Goal: Browse casually: Explore the website without a specific task or goal

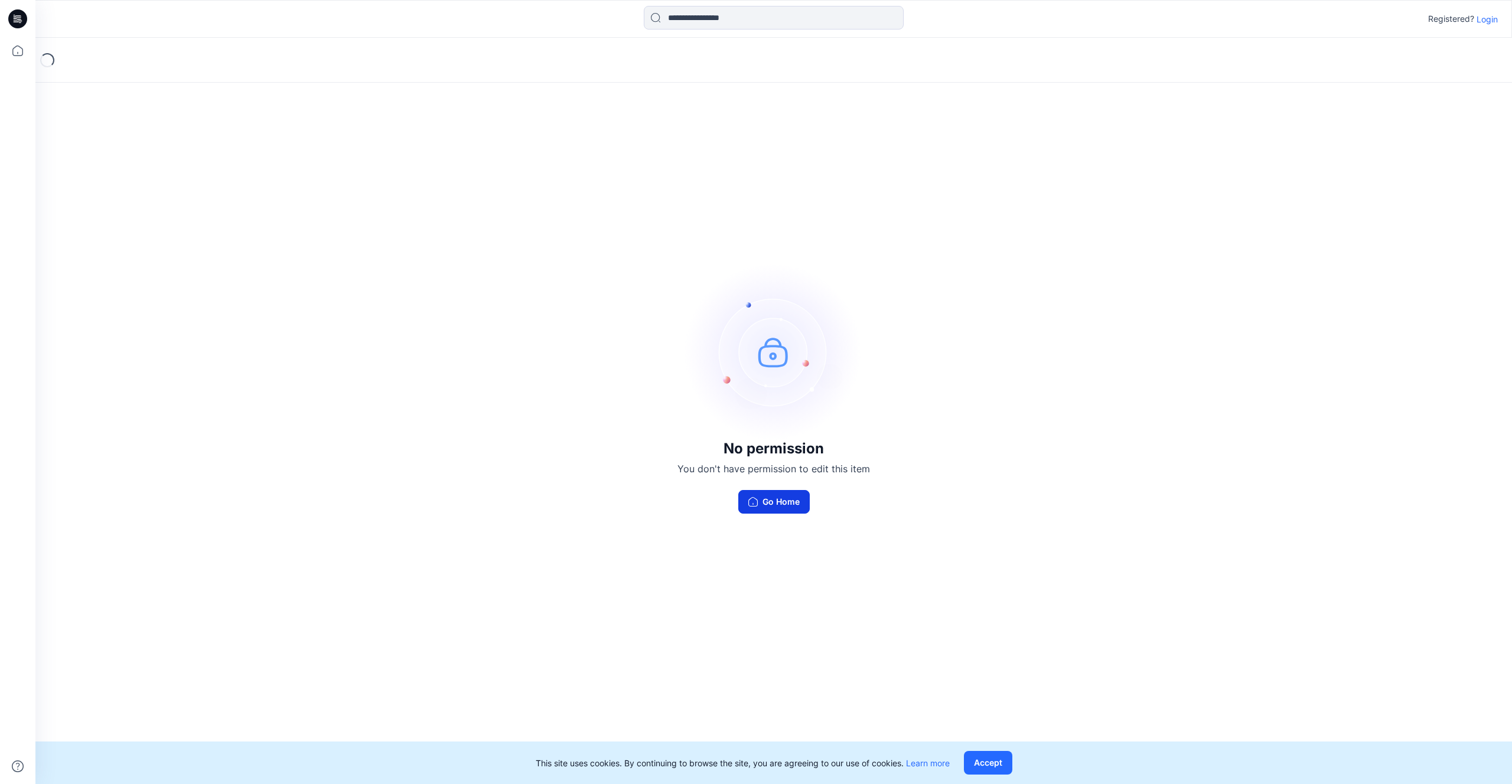
click at [768, 498] on button "Go Home" at bounding box center [774, 501] width 72 height 24
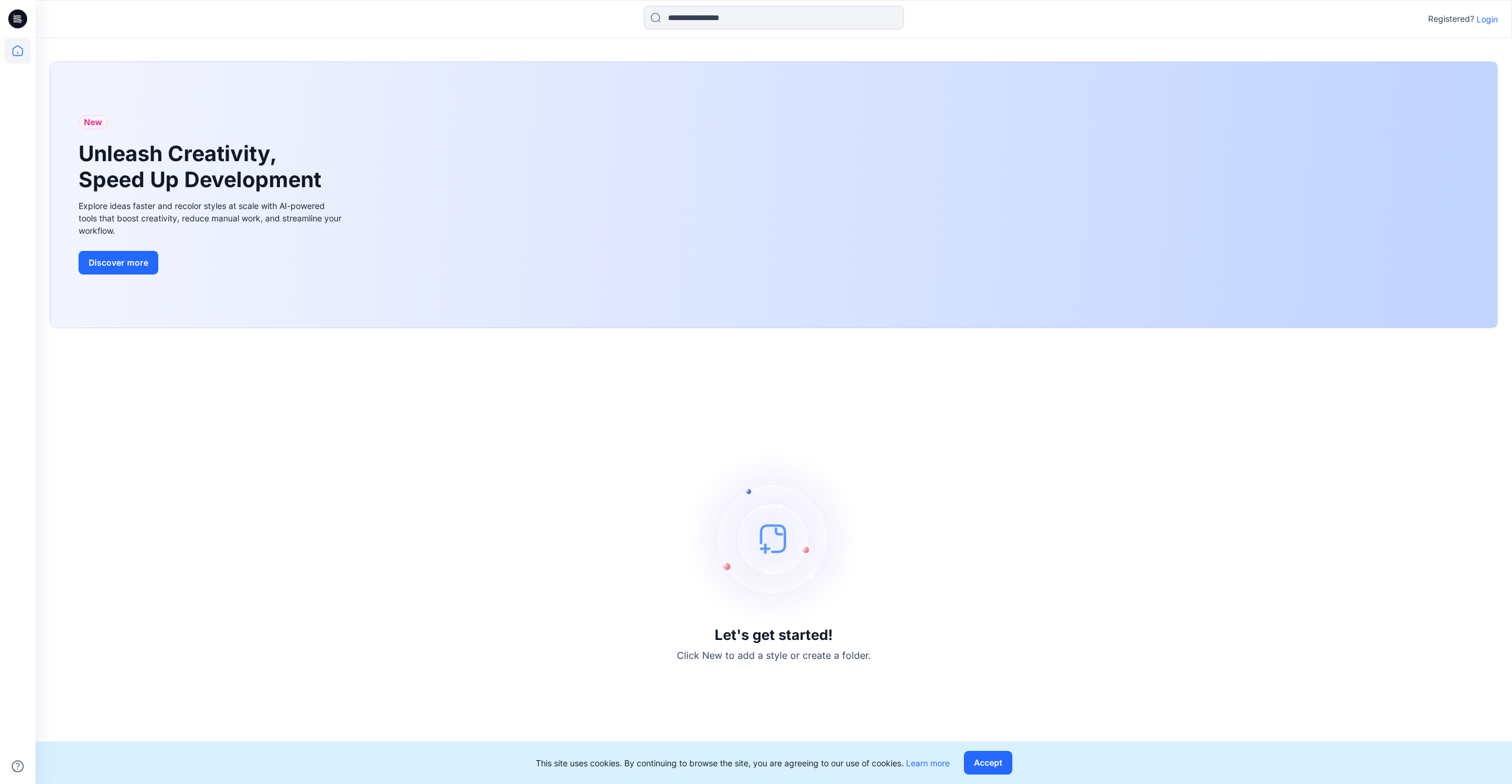
click at [1492, 21] on p "Login" at bounding box center [1487, 19] width 21 height 12
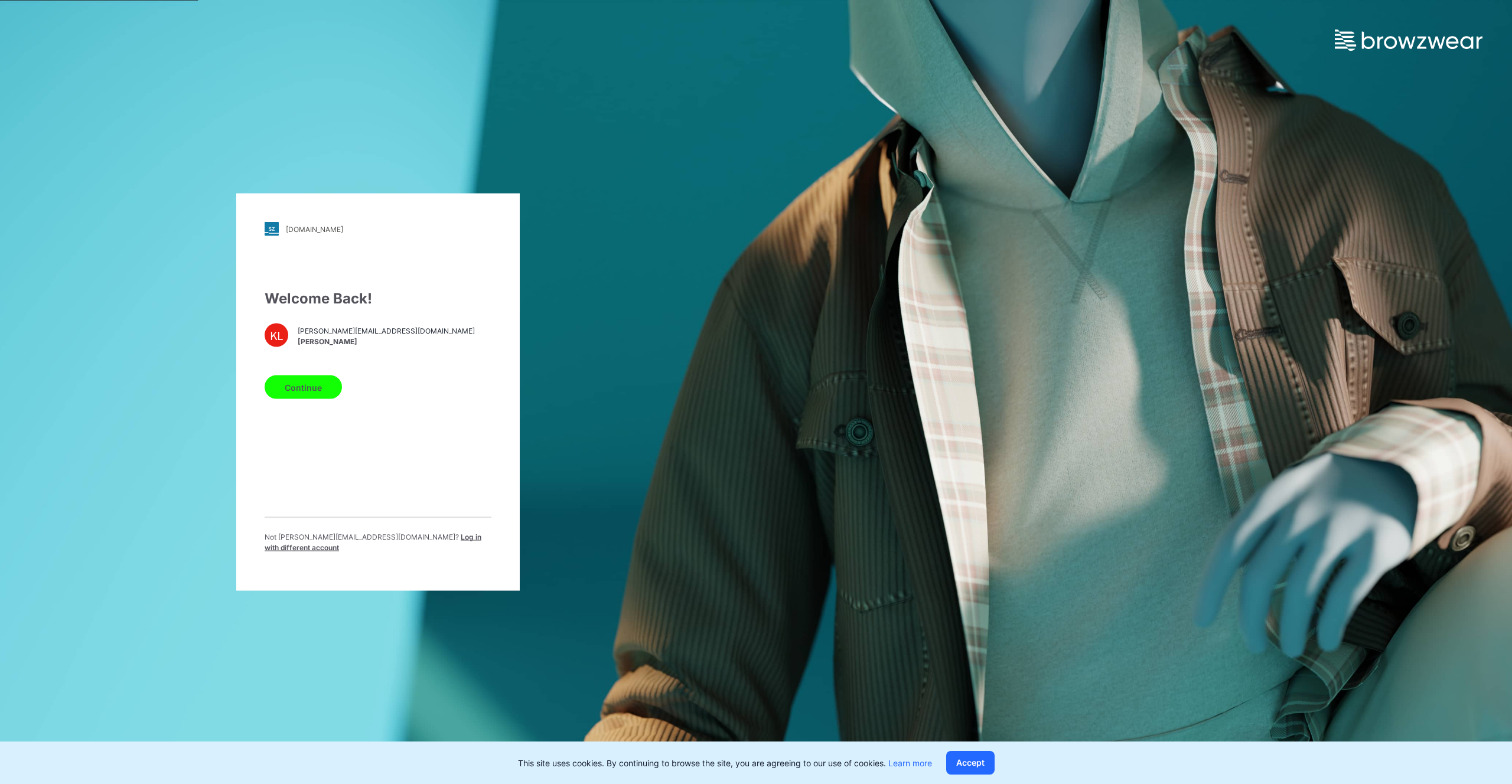
click at [294, 395] on button "Continue" at bounding box center [303, 387] width 77 height 24
click at [324, 392] on button "Continue" at bounding box center [303, 387] width 77 height 24
click at [317, 392] on button "Continue" at bounding box center [303, 387] width 77 height 24
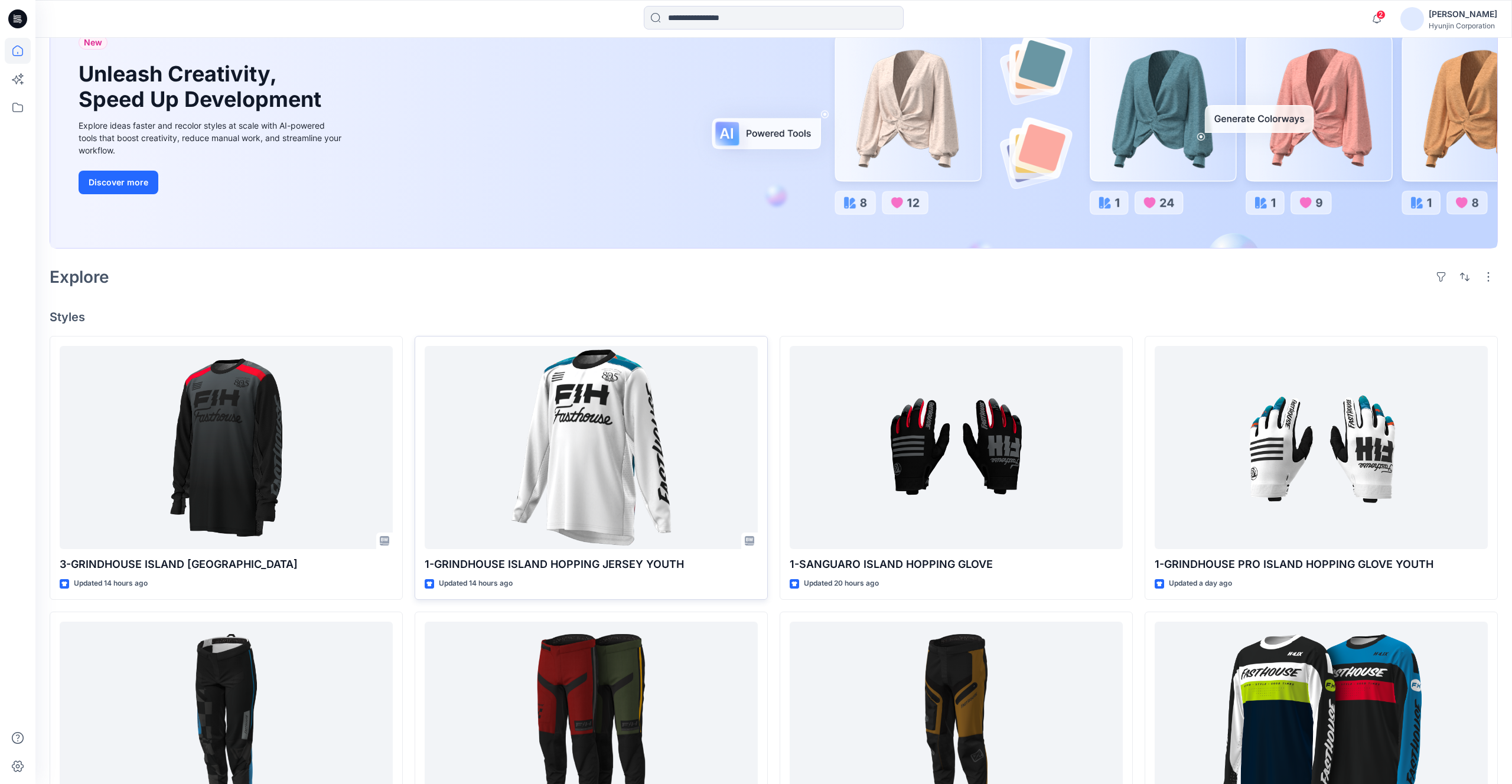
scroll to position [274, 0]
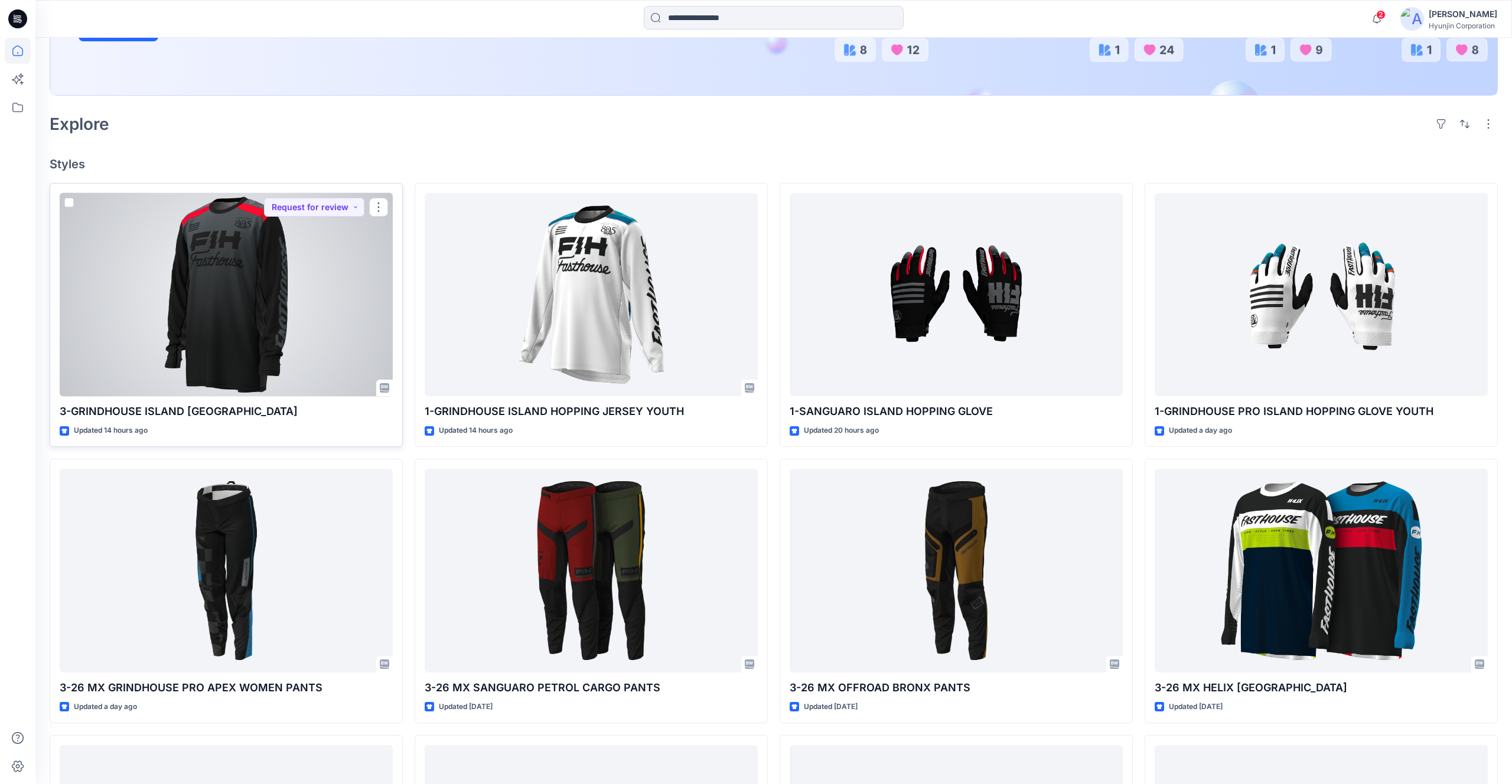
click at [235, 305] on div at bounding box center [226, 295] width 333 height 204
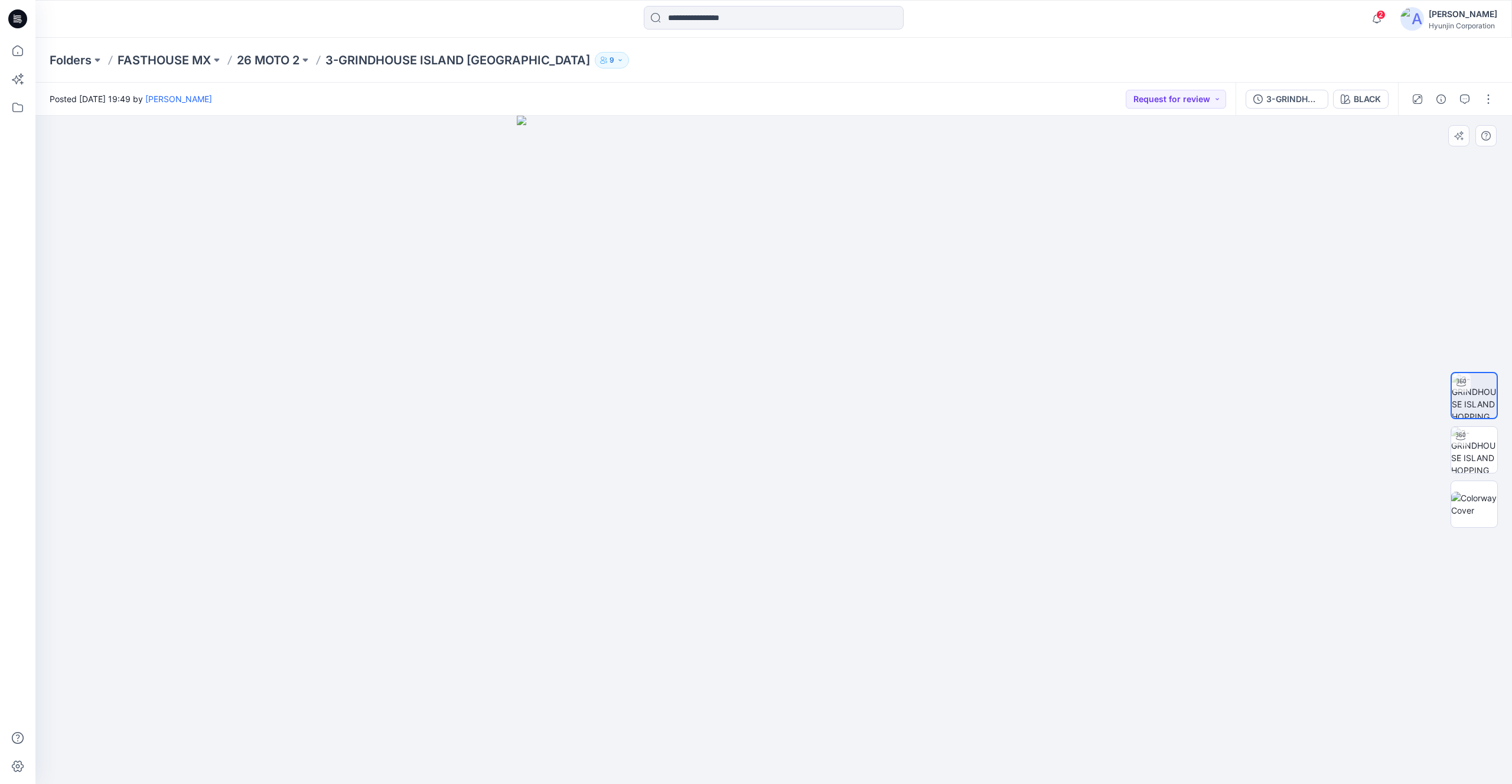
drag, startPoint x: 888, startPoint y: 334, endPoint x: 885, endPoint y: 340, distance: 6.7
click at [885, 340] on div at bounding box center [774, 450] width 1477 height 668
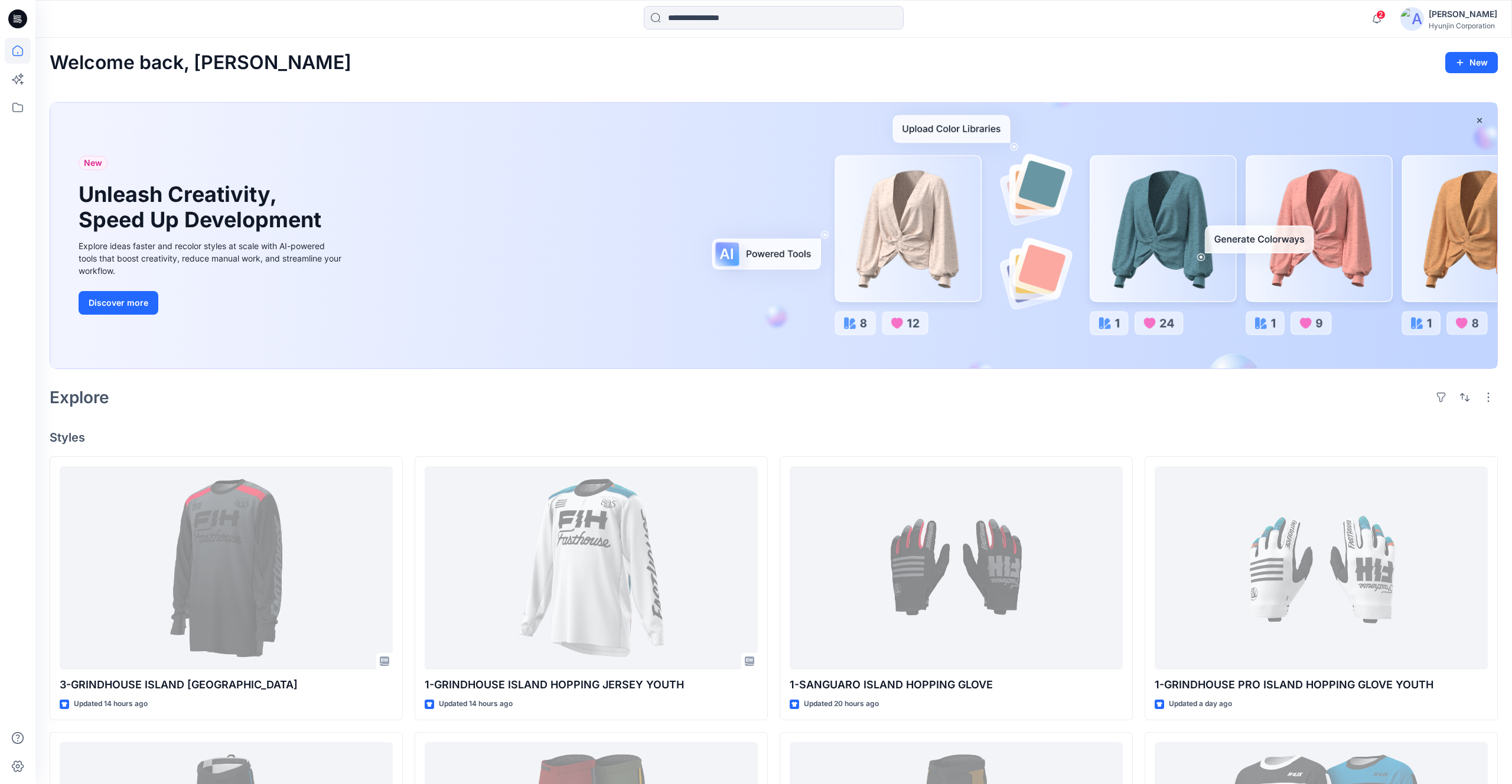
scroll to position [274, 0]
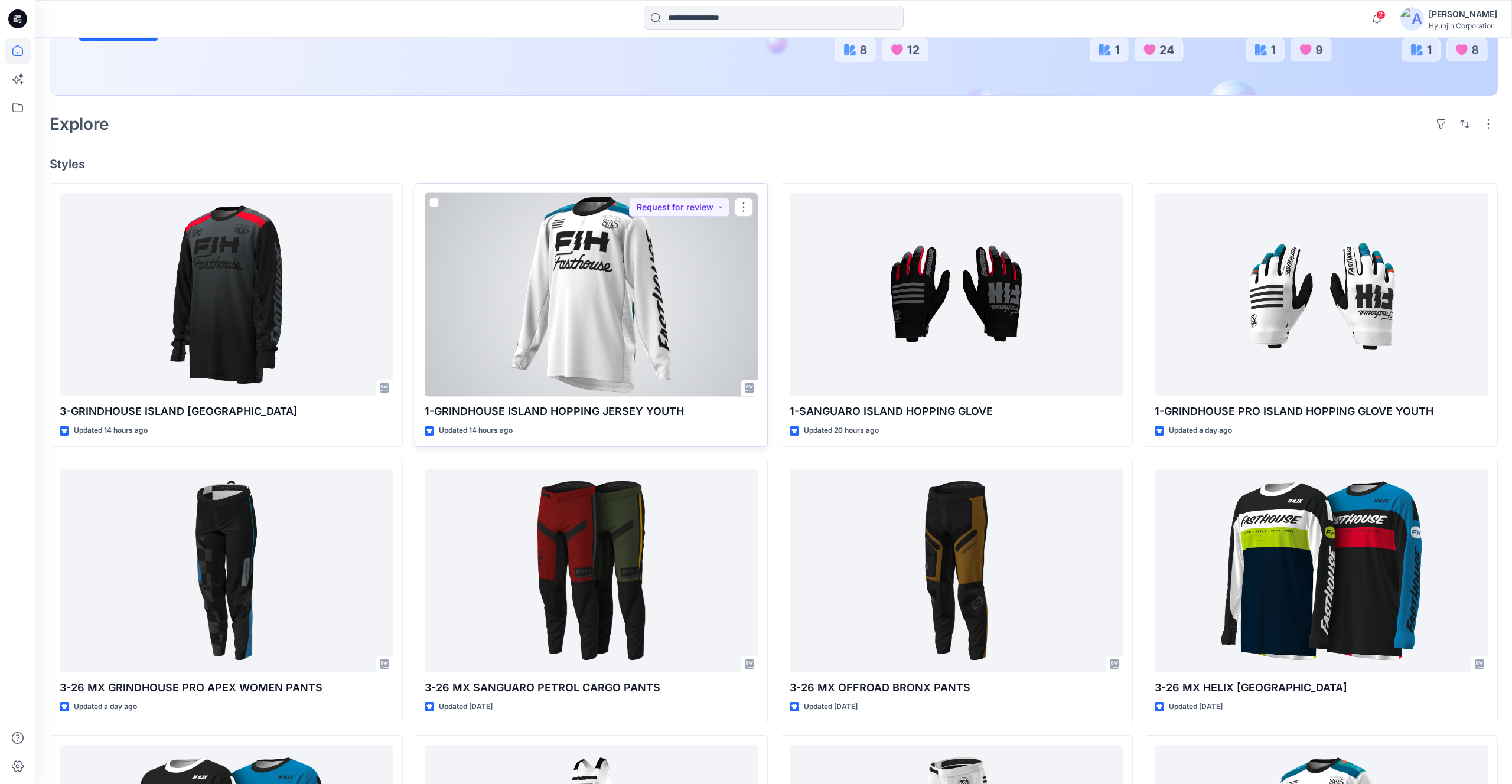
click at [553, 259] on div at bounding box center [591, 295] width 333 height 204
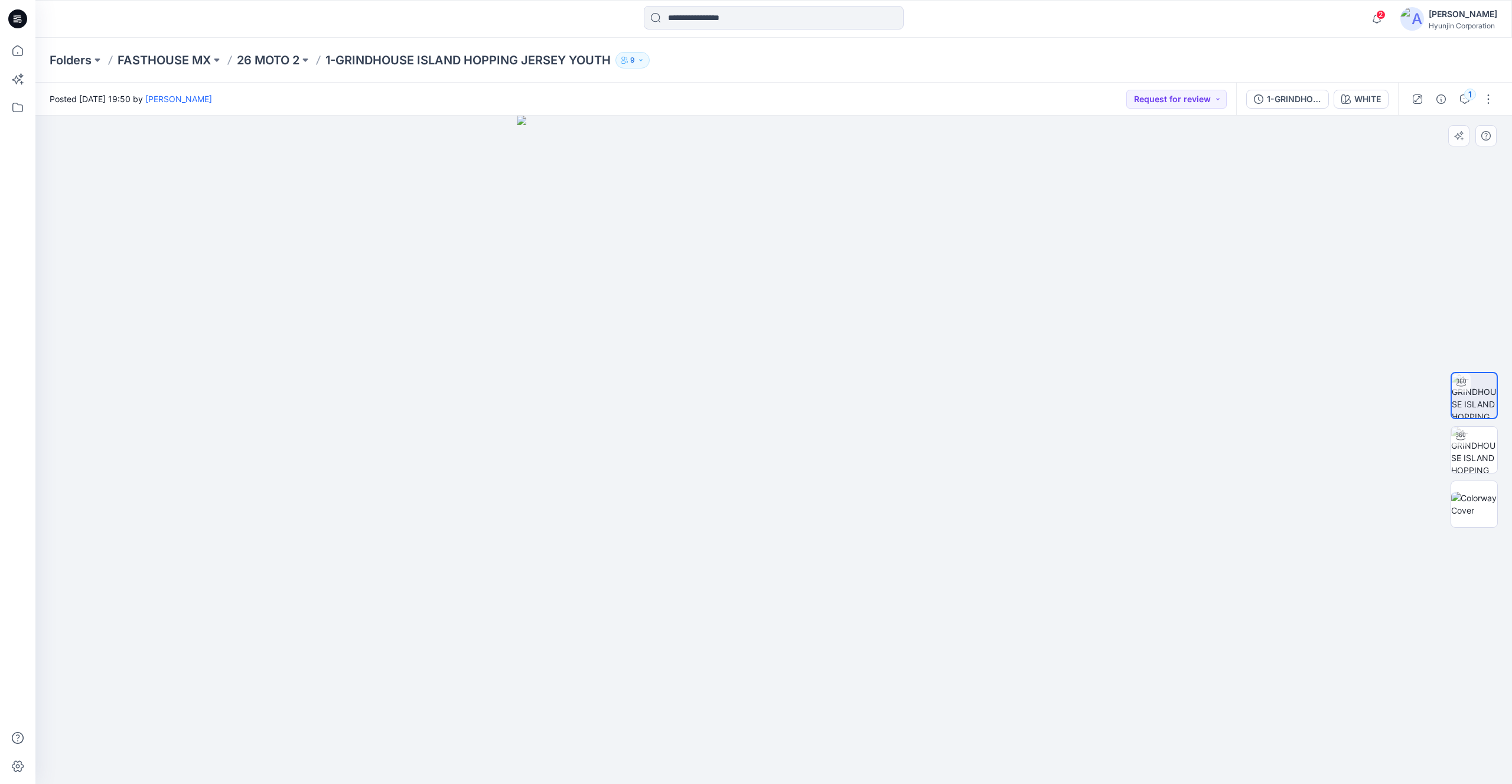
drag, startPoint x: 857, startPoint y: 318, endPoint x: 549, endPoint y: 323, distance: 308.0
click at [549, 323] on div at bounding box center [774, 450] width 1477 height 668
click at [279, 57] on p "26 MOTO 2" at bounding box center [268, 60] width 63 height 17
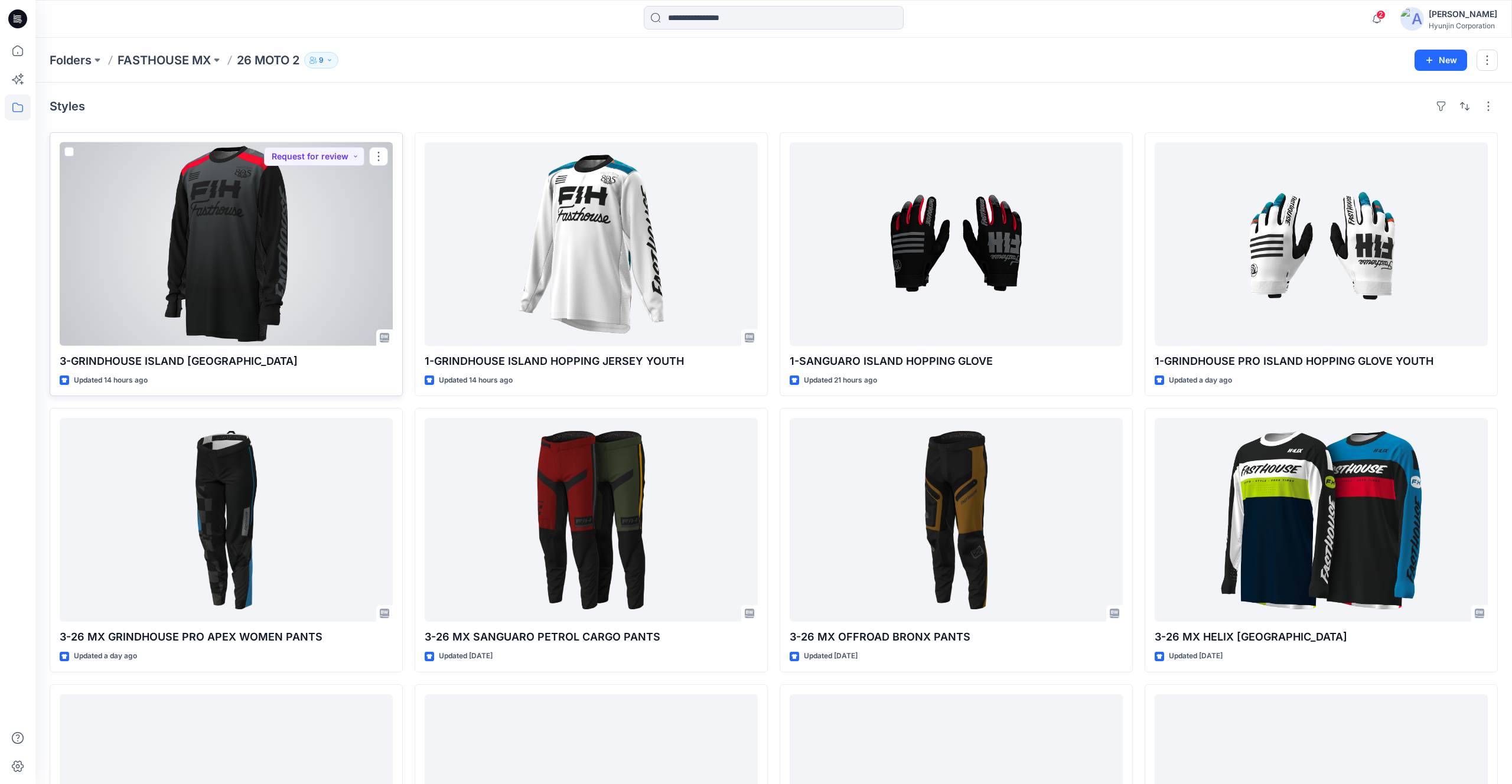
click at [357, 182] on div at bounding box center [226, 245] width 333 height 204
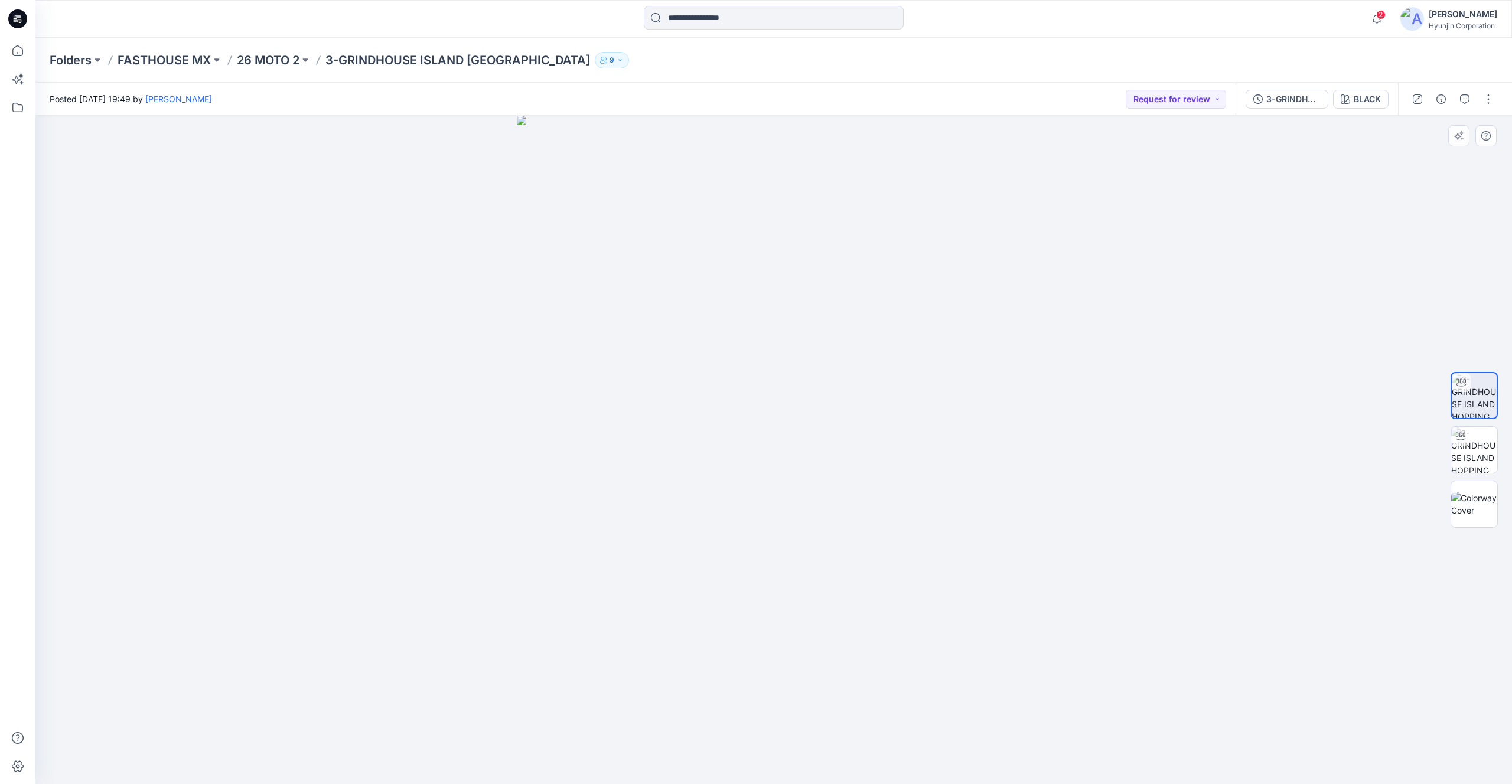
drag, startPoint x: 756, startPoint y: 303, endPoint x: 682, endPoint y: 307, distance: 74.1
click at [662, 305] on div at bounding box center [774, 450] width 1477 height 668
drag, startPoint x: 846, startPoint y: 261, endPoint x: 610, endPoint y: 272, distance: 236.3
click at [610, 272] on div at bounding box center [774, 450] width 1477 height 668
click at [1471, 449] on img at bounding box center [1474, 450] width 46 height 46
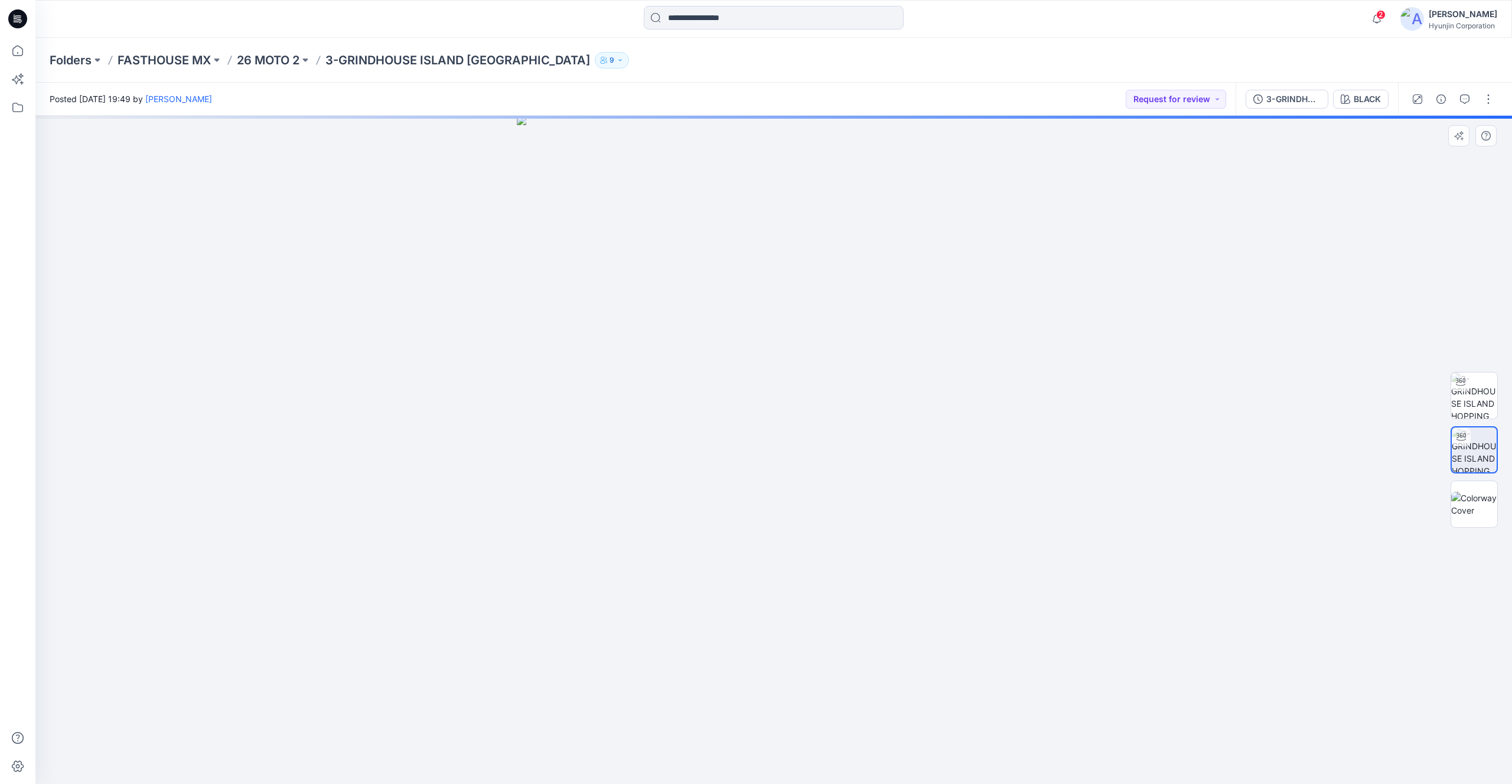
drag, startPoint x: 814, startPoint y: 301, endPoint x: 659, endPoint y: 302, distance: 155.0
click at [659, 302] on div at bounding box center [774, 450] width 1477 height 668
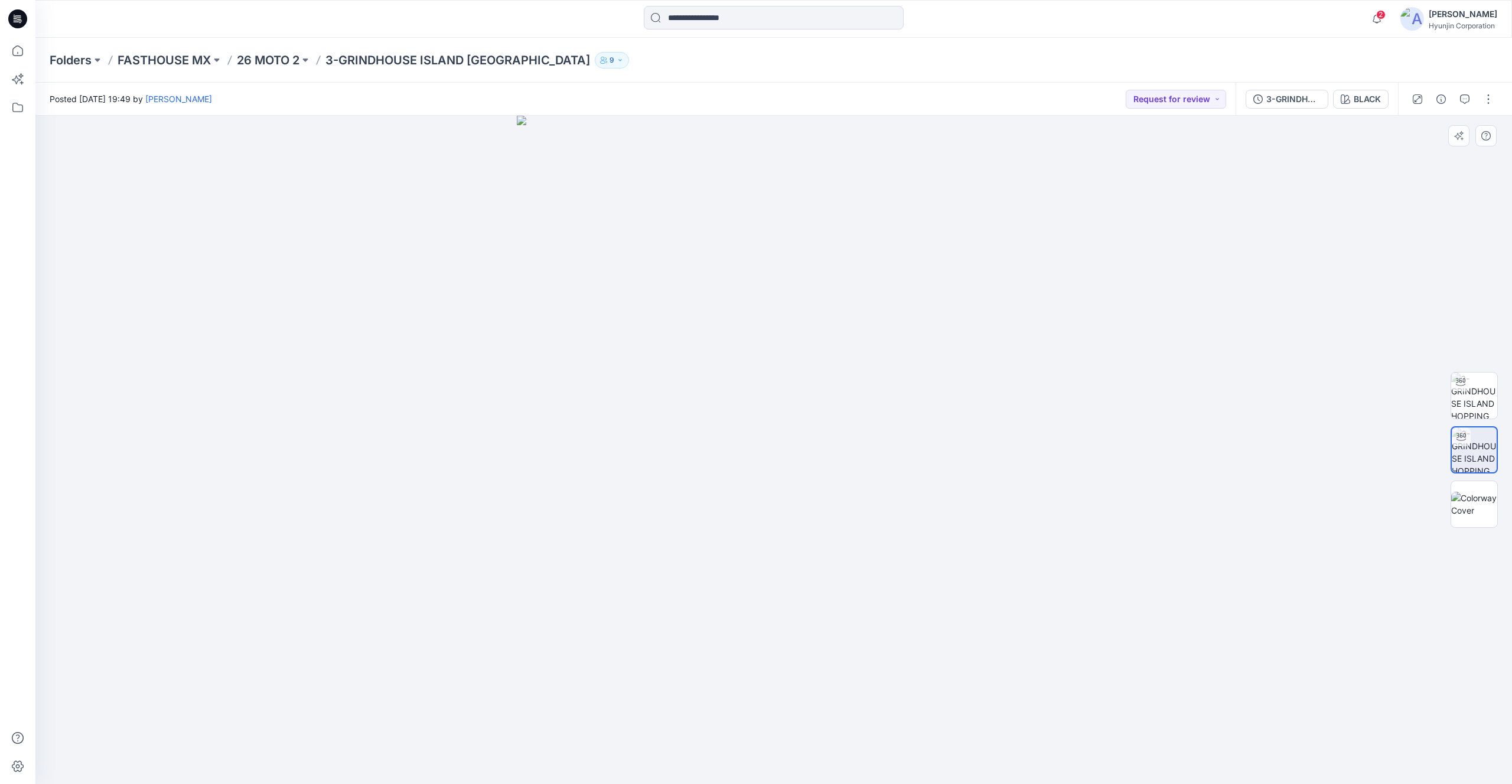
click at [693, 301] on div at bounding box center [774, 450] width 1477 height 668
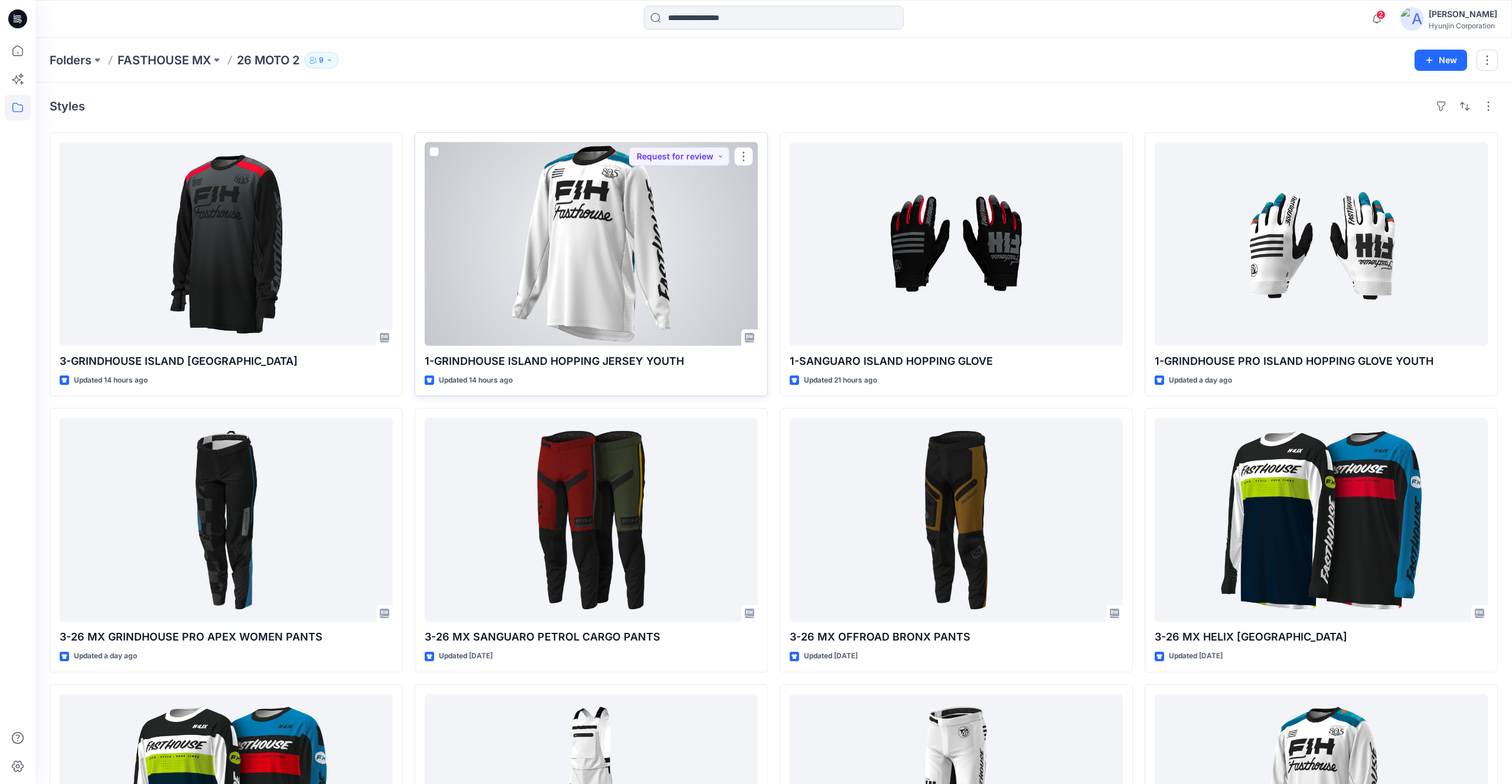
click at [570, 184] on div at bounding box center [591, 245] width 333 height 204
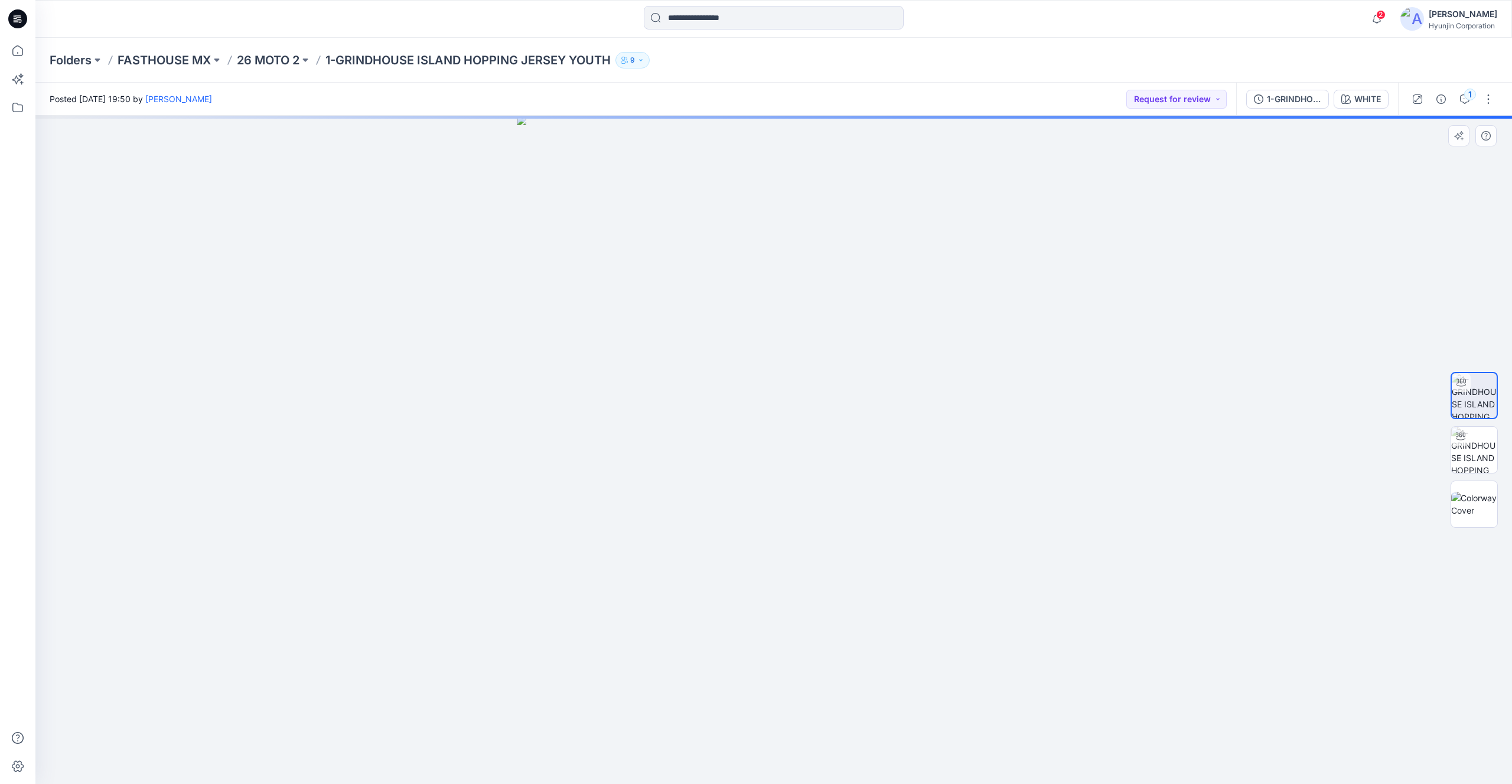
drag, startPoint x: 958, startPoint y: 414, endPoint x: 945, endPoint y: 415, distance: 13.0
click at [945, 415] on div at bounding box center [774, 450] width 1477 height 668
drag, startPoint x: 916, startPoint y: 334, endPoint x: 775, endPoint y: 338, distance: 141.1
click at [773, 338] on div at bounding box center [774, 450] width 1477 height 668
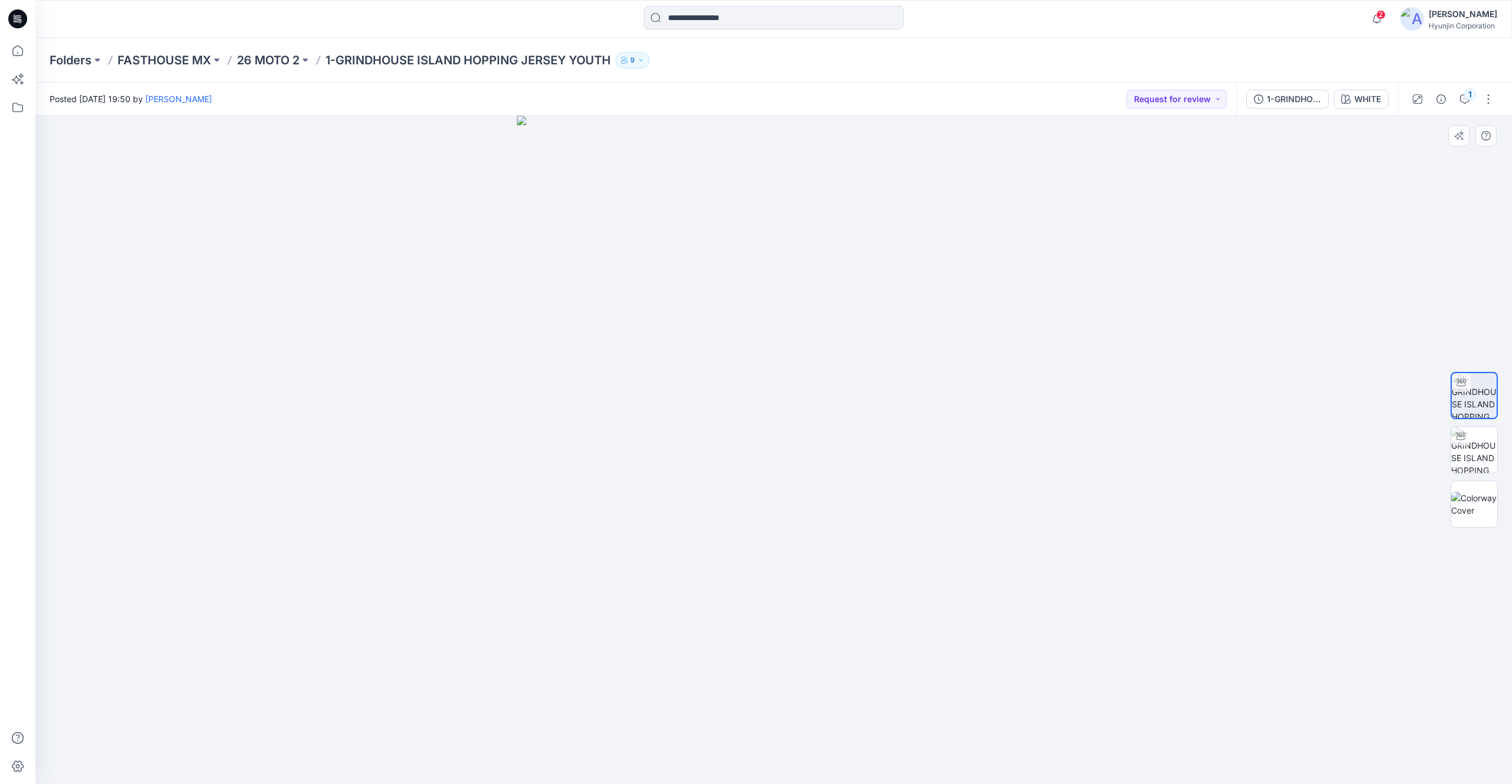
drag, startPoint x: 1070, startPoint y: 332, endPoint x: 875, endPoint y: 357, distance: 196.6
click at [875, 359] on div at bounding box center [774, 450] width 1477 height 668
drag, startPoint x: 947, startPoint y: 332, endPoint x: 457, endPoint y: 369, distance: 491.4
click at [457, 369] on div at bounding box center [774, 450] width 1477 height 668
drag, startPoint x: 792, startPoint y: 359, endPoint x: 581, endPoint y: 373, distance: 211.5
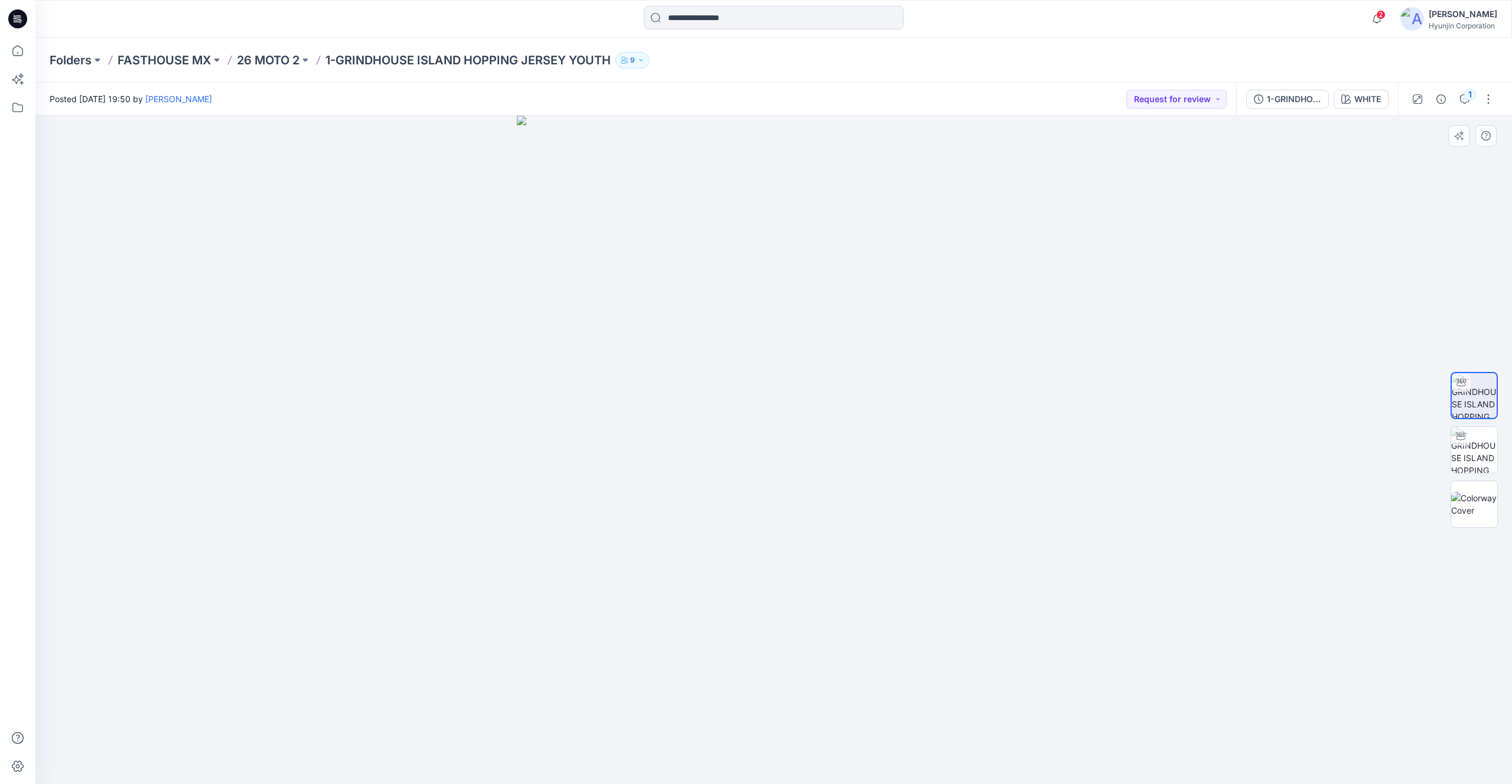
click at [579, 373] on div at bounding box center [774, 450] width 1477 height 668
click at [994, 282] on div at bounding box center [774, 450] width 1477 height 668
click at [258, 61] on p "26 MOTO 2" at bounding box center [268, 60] width 63 height 17
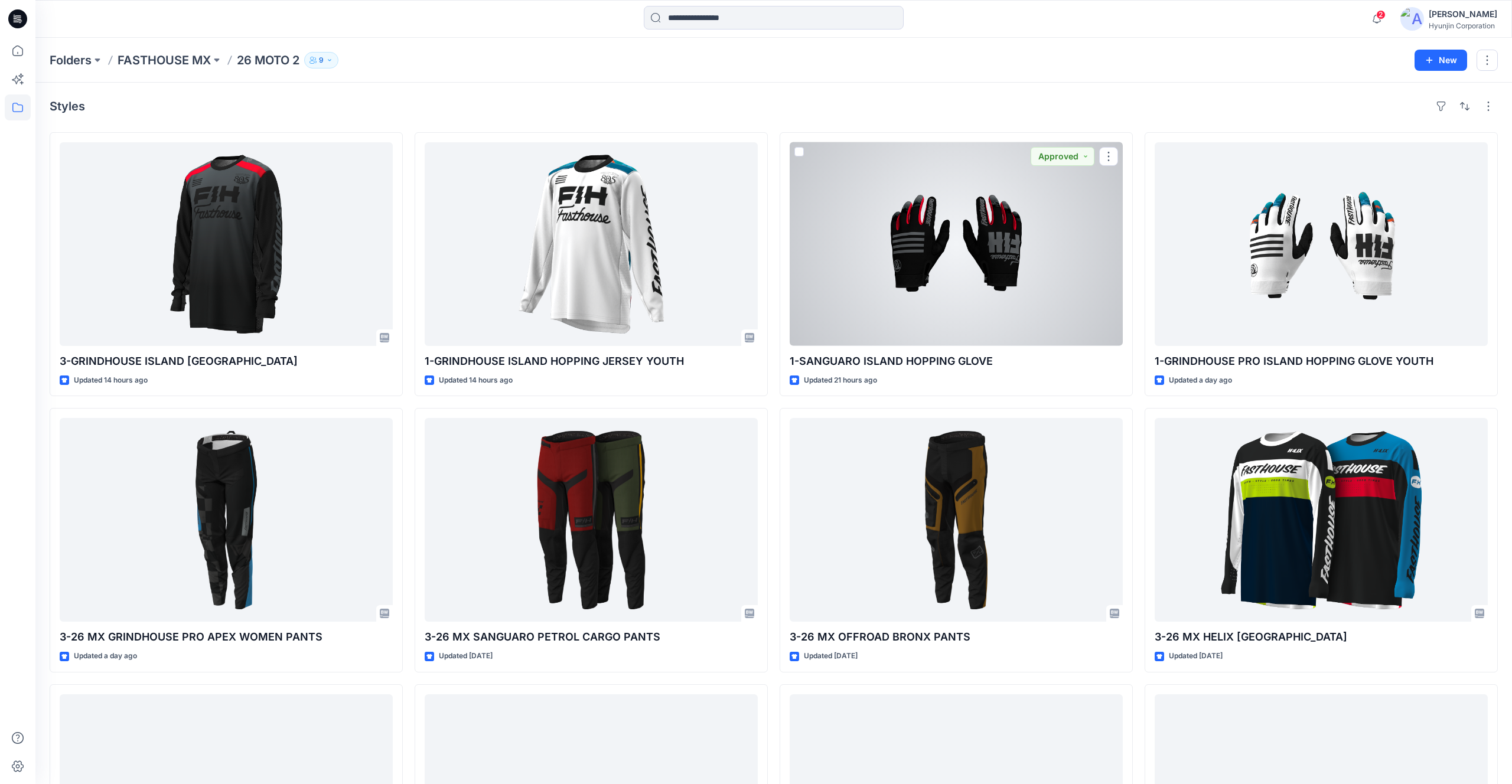
click at [936, 228] on div at bounding box center [956, 245] width 333 height 204
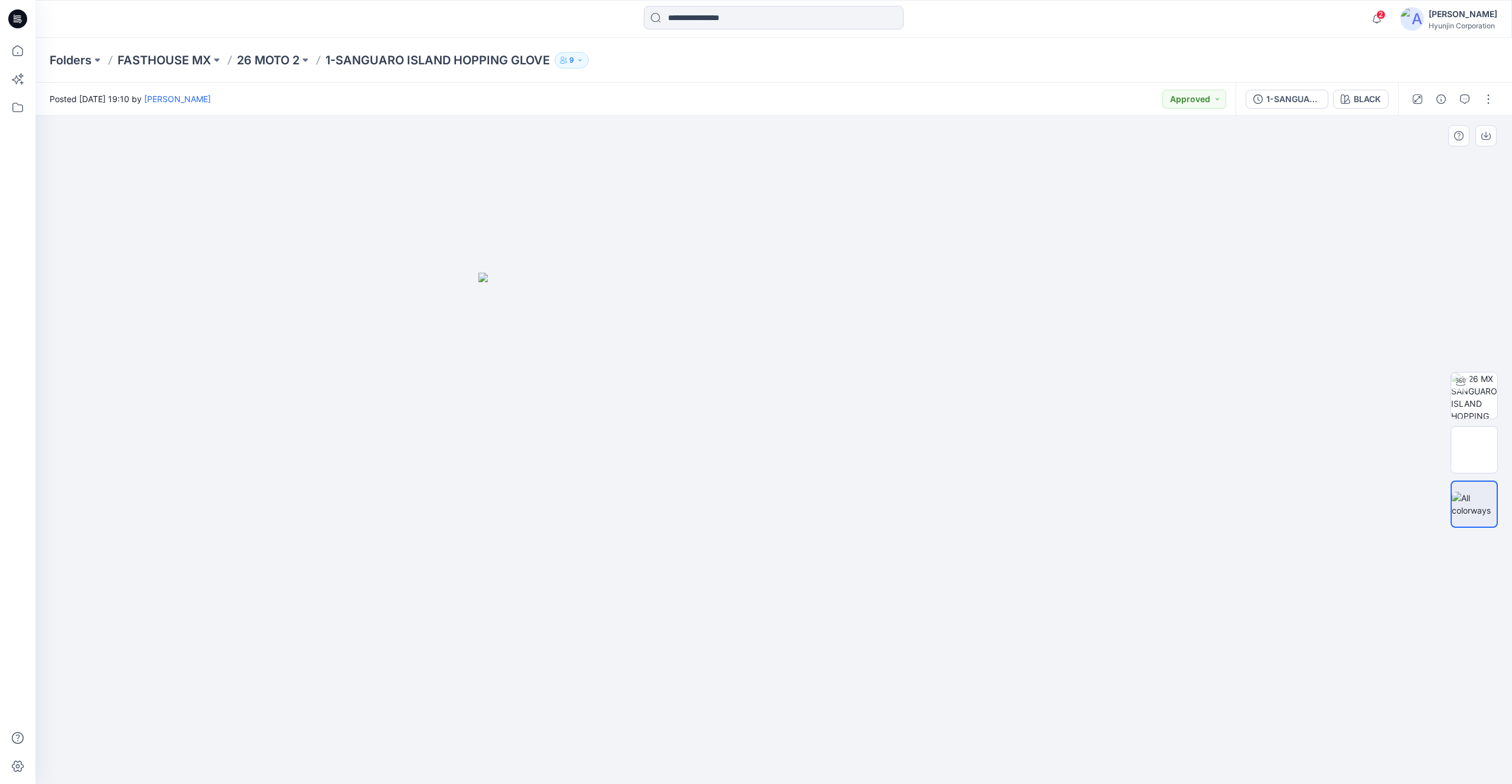
drag, startPoint x: 873, startPoint y: 405, endPoint x: 817, endPoint y: 403, distance: 56.0
click at [817, 403] on img at bounding box center [774, 528] width 590 height 511
drag, startPoint x: 807, startPoint y: 405, endPoint x: 775, endPoint y: 404, distance: 32.0
click at [775, 404] on img at bounding box center [774, 528] width 590 height 511
drag, startPoint x: 838, startPoint y: 439, endPoint x: 811, endPoint y: 436, distance: 27.2
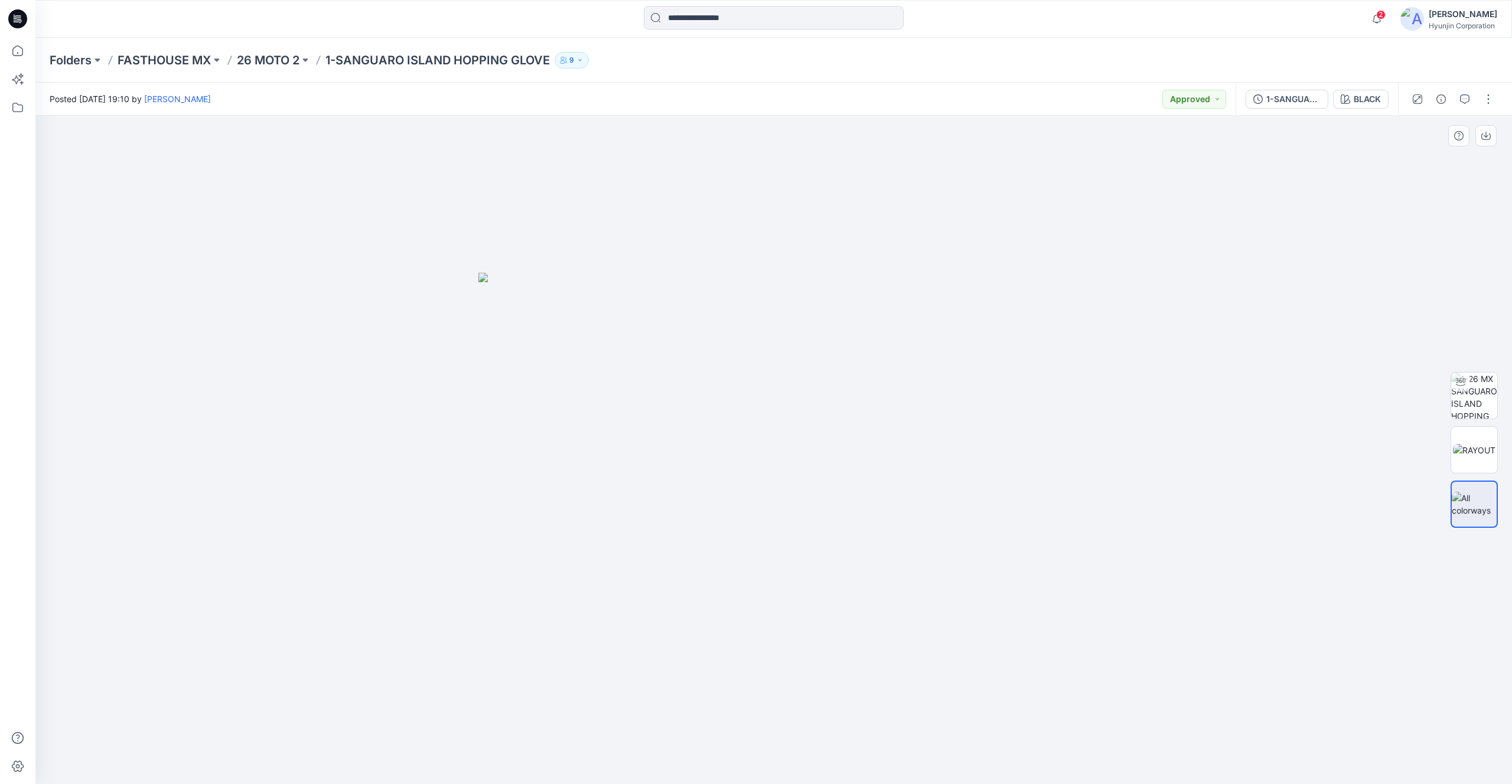
click at [767, 432] on img at bounding box center [774, 528] width 590 height 511
drag, startPoint x: 815, startPoint y: 437, endPoint x: 744, endPoint y: 426, distance: 71.8
click at [727, 424] on img at bounding box center [774, 528] width 590 height 511
drag, startPoint x: 1464, startPoint y: 403, endPoint x: 1413, endPoint y: 403, distance: 51.0
click at [1465, 403] on img at bounding box center [1474, 396] width 46 height 46
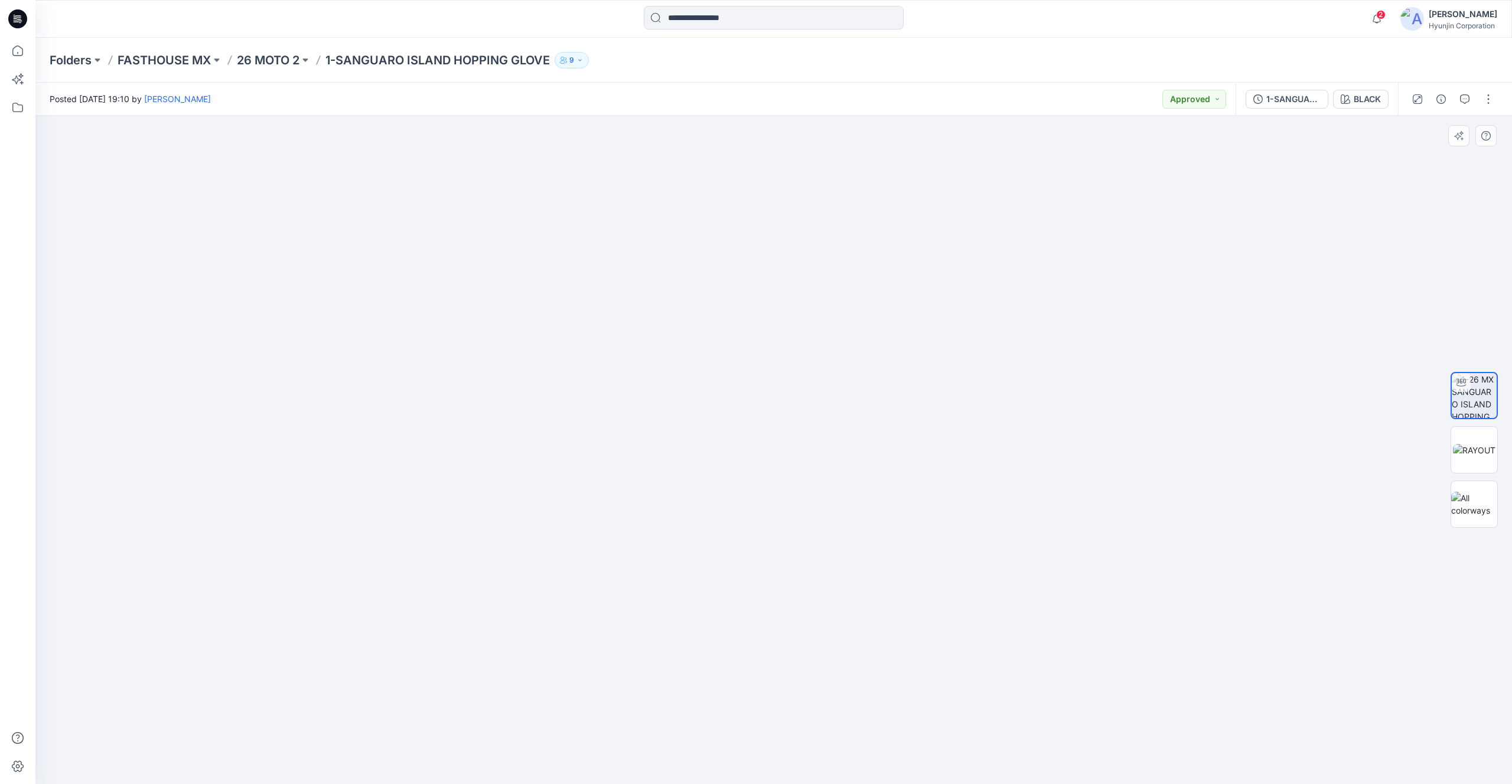
drag, startPoint x: 870, startPoint y: 412, endPoint x: 612, endPoint y: 396, distance: 258.5
click at [579, 414] on div at bounding box center [774, 450] width 1477 height 668
drag, startPoint x: 663, startPoint y: 283, endPoint x: 663, endPoint y: 394, distance: 111.0
click at [661, 395] on img at bounding box center [774, 385] width 886 height 797
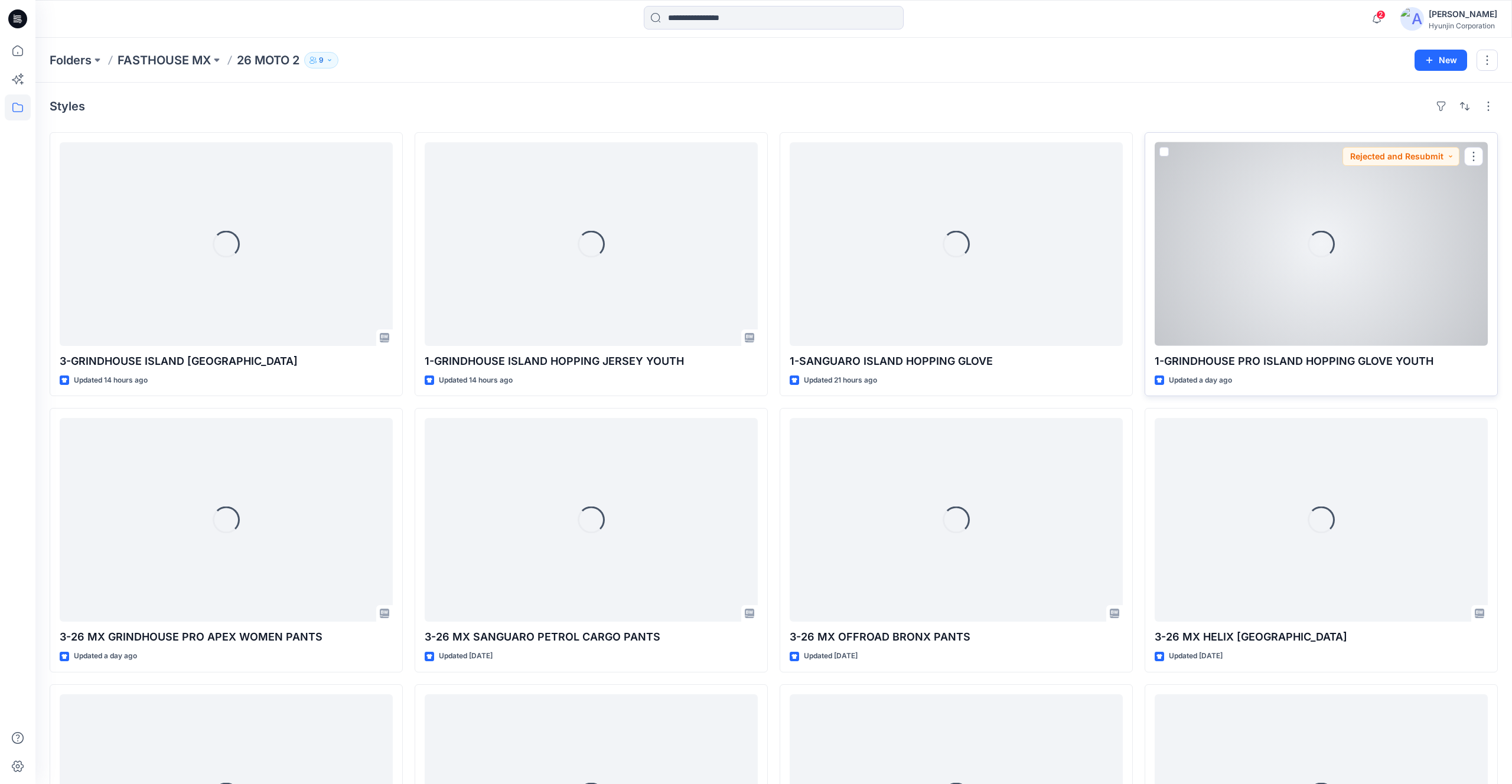
click at [1248, 291] on div "Loading..." at bounding box center [1321, 245] width 333 height 204
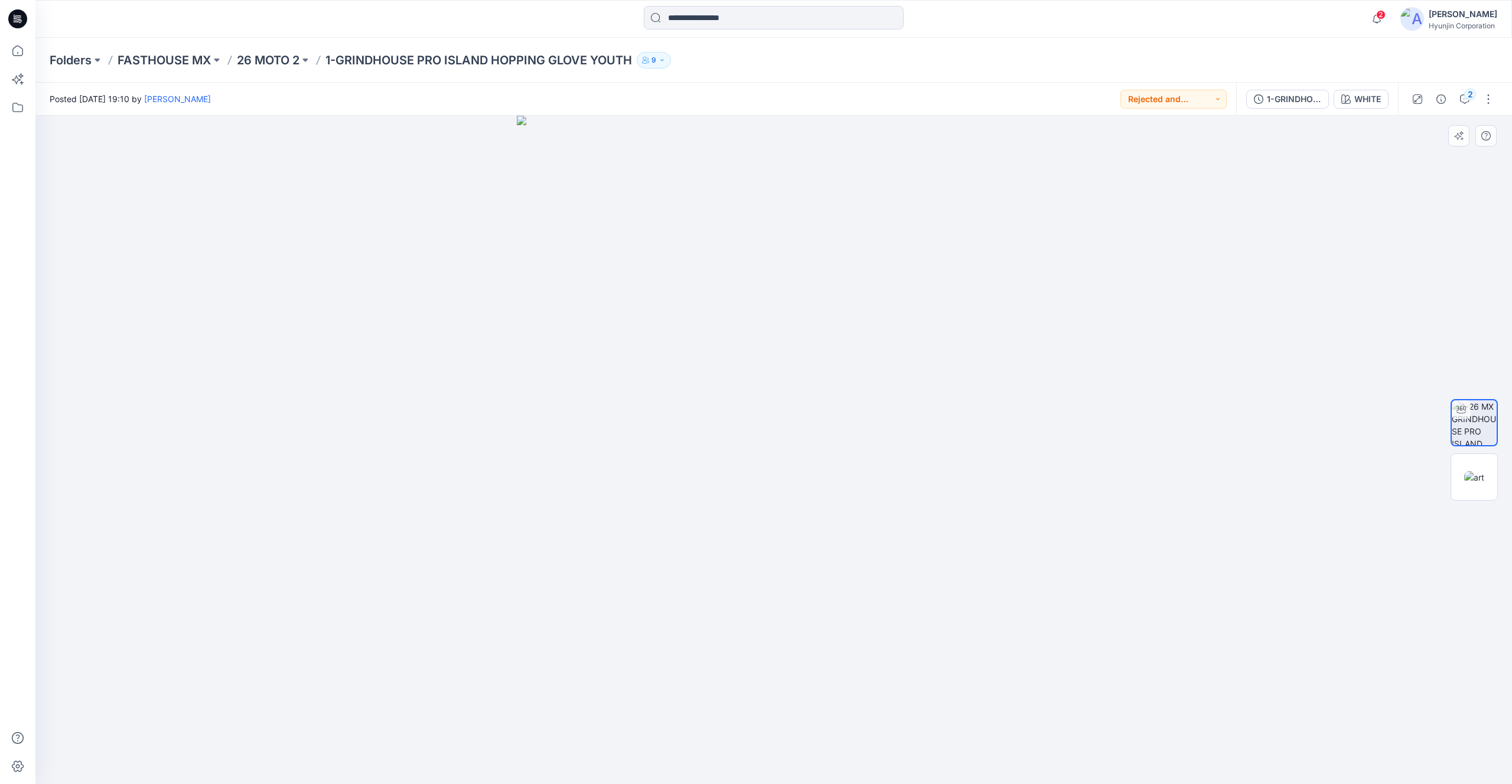
drag, startPoint x: 1006, startPoint y: 379, endPoint x: 700, endPoint y: 380, distance: 306.0
click at [700, 380] on div at bounding box center [774, 450] width 1477 height 668
